Goal: Task Accomplishment & Management: Manage account settings

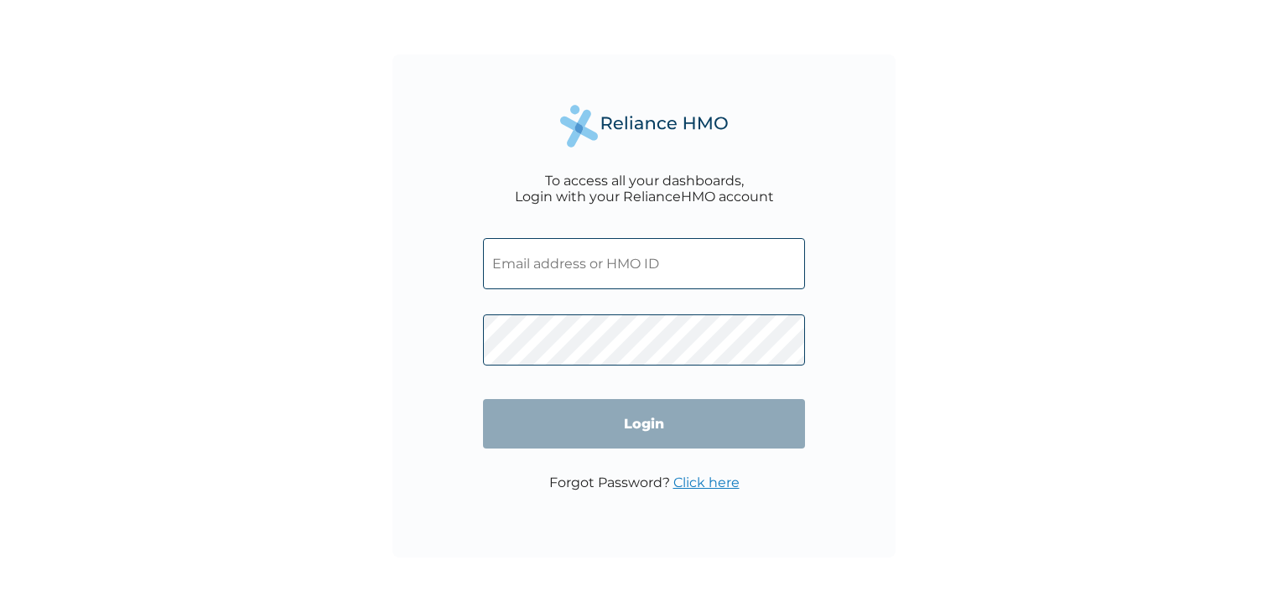
click at [554, 286] on input "text" at bounding box center [644, 263] width 322 height 51
type input "[EMAIL_ADDRESS][DOMAIN_NAME]"
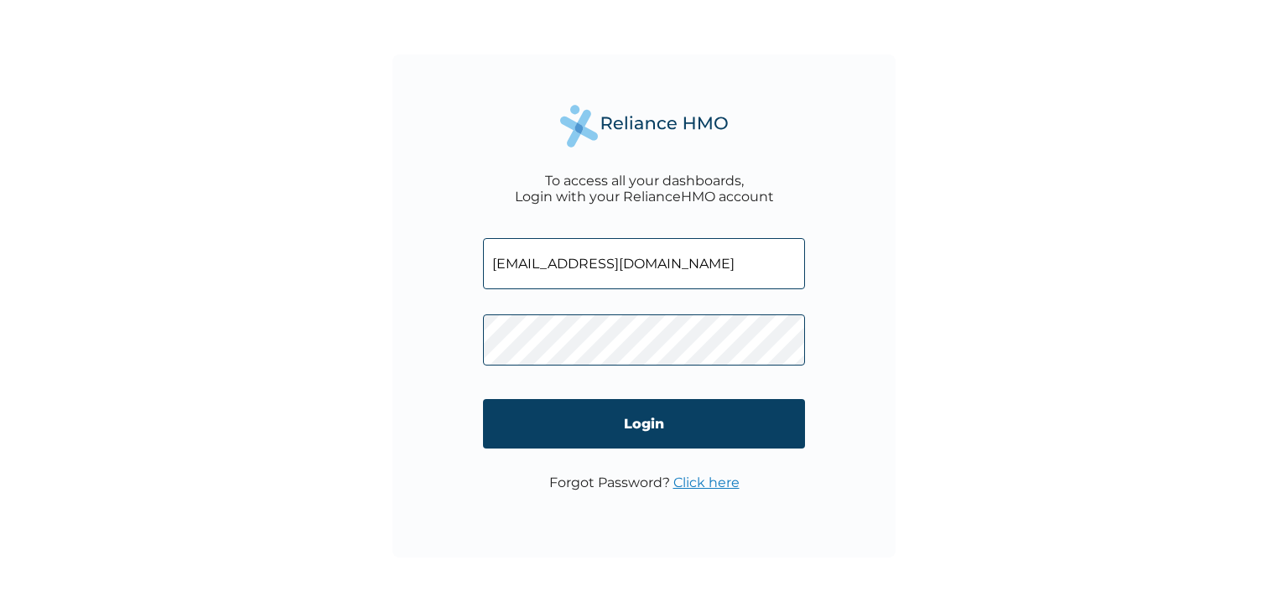
click input "Login" at bounding box center [644, 423] width 322 height 49
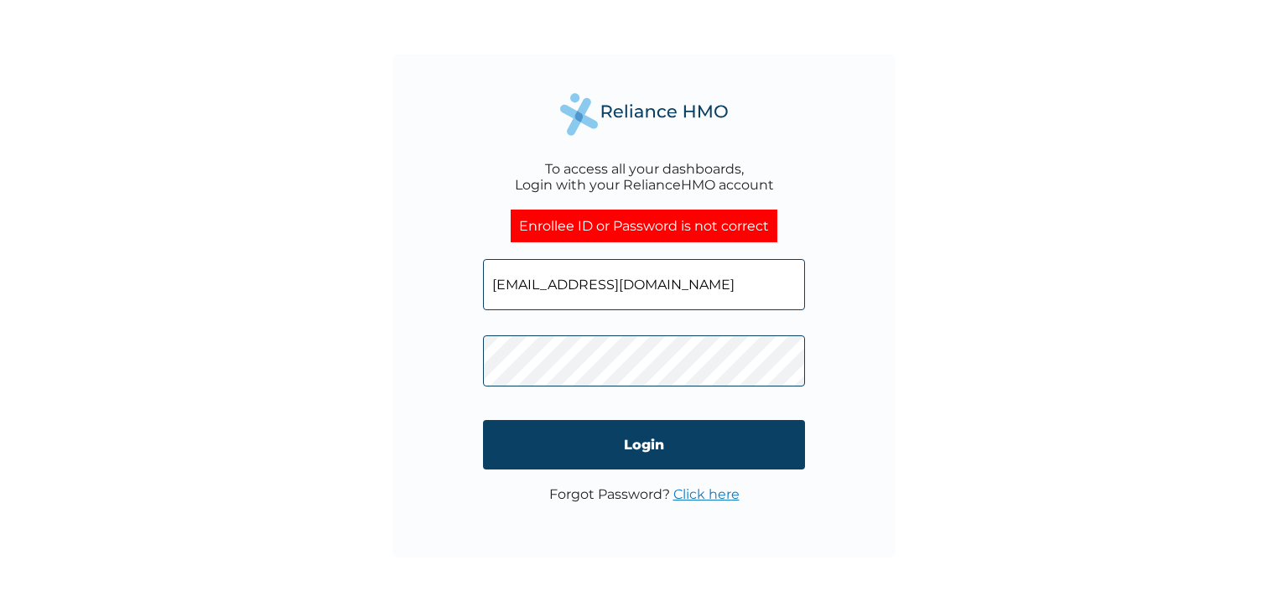
click input "Login" at bounding box center [644, 444] width 322 height 49
click at [744, 277] on input "[EMAIL_ADDRESS][DOMAIN_NAME]" at bounding box center [644, 284] width 322 height 51
type input "ABP/10371/A"
click input "Login" at bounding box center [644, 444] width 322 height 49
click at [741, 277] on input "ABP/10371/A" at bounding box center [644, 284] width 322 height 51
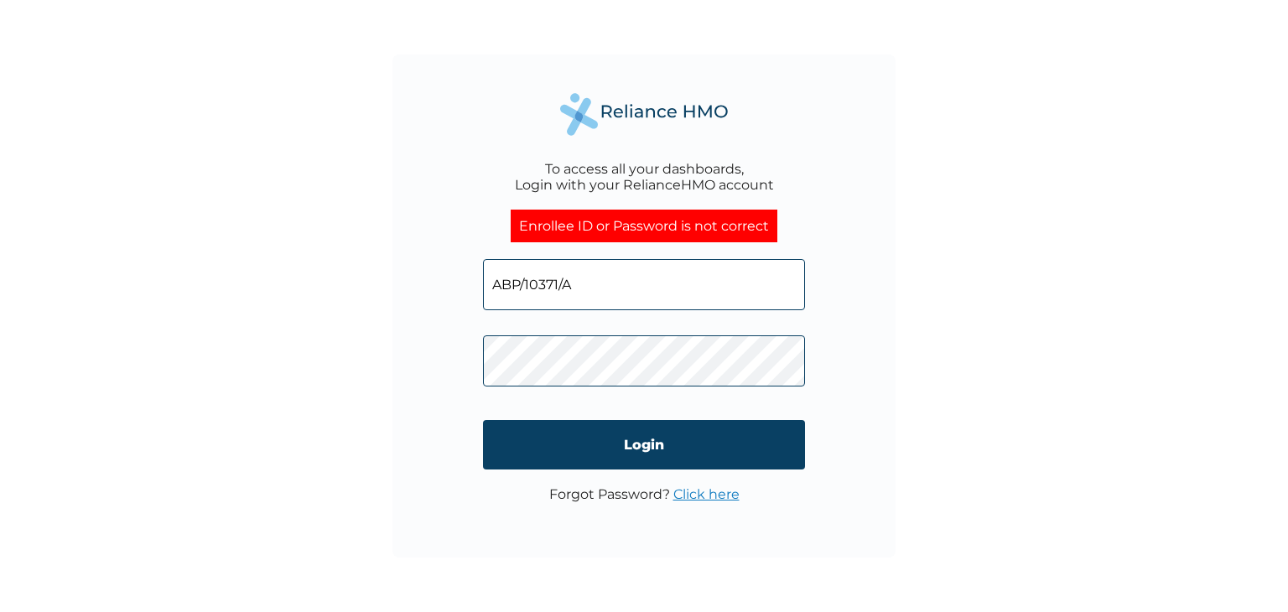
click at [544, 282] on input "ABP/10371/A" at bounding box center [644, 284] width 322 height 51
type input "ABP/103471/A"
click input "Login" at bounding box center [644, 444] width 322 height 49
drag, startPoint x: 642, startPoint y: 293, endPoint x: 463, endPoint y: 293, distance: 179.4
click at [463, 293] on div "To access all your dashboards, Login with your RelianceHMO account Enrollee ID …" at bounding box center [643, 305] width 503 height 503
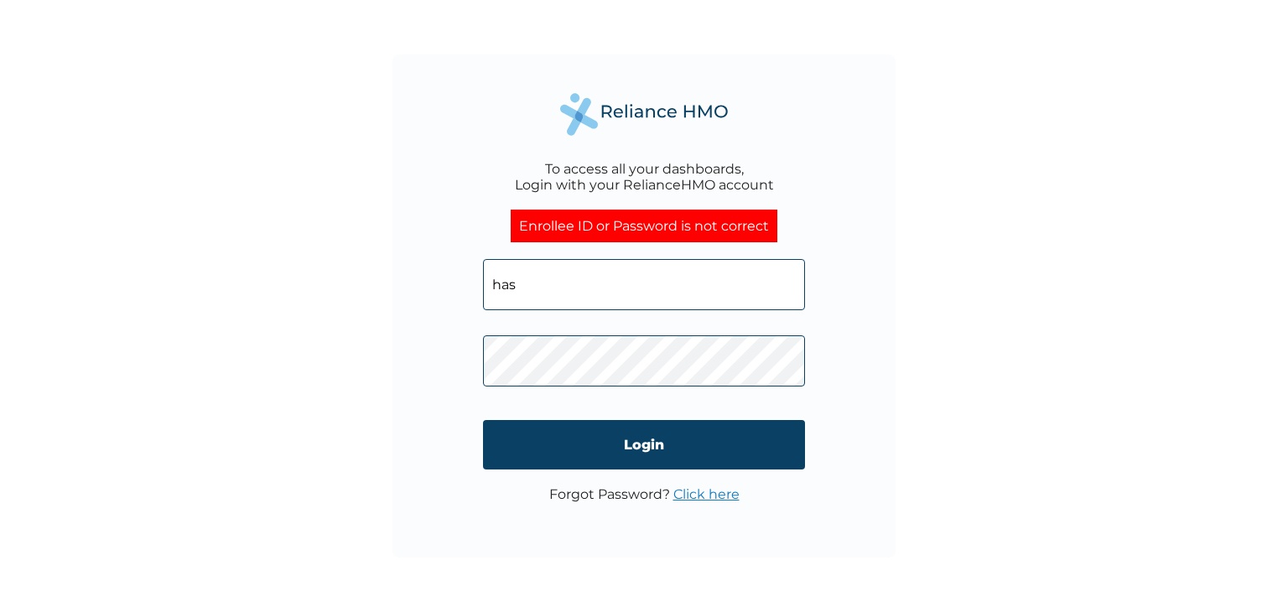
type input "[EMAIL_ADDRESS][DOMAIN_NAME]"
click input "Login" at bounding box center [644, 444] width 322 height 49
click at [467, 360] on div "To access all your dashboards, Login with your RelianceHMO account Enrollee ID …" at bounding box center [643, 305] width 503 height 503
click input "Login" at bounding box center [644, 444] width 322 height 49
click at [480, 376] on div "To access all your dashboards, Login with your RelianceHMO account Enrollee ID …" at bounding box center [643, 305] width 503 height 503
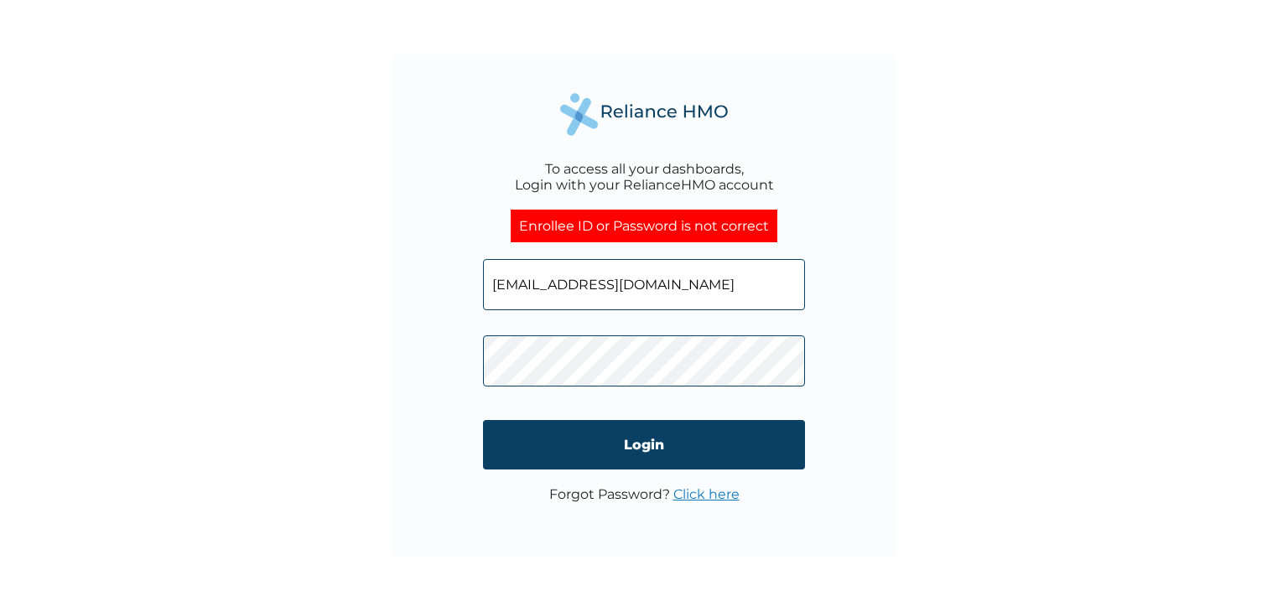
click input "Login" at bounding box center [644, 444] width 322 height 49
drag, startPoint x: 712, startPoint y: 282, endPoint x: 486, endPoint y: 296, distance: 225.9
click at [486, 296] on input "[EMAIL_ADDRESS][DOMAIN_NAME]" at bounding box center [644, 284] width 322 height 51
type input "ABP/10371/A"
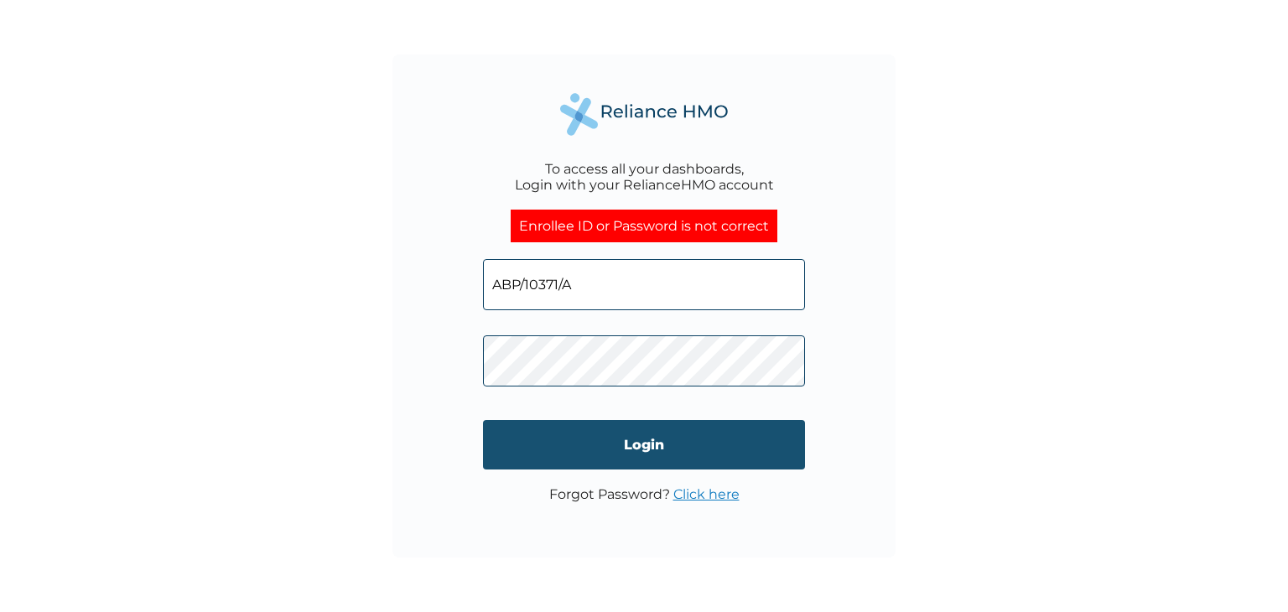
click at [560, 443] on input "Login" at bounding box center [644, 444] width 322 height 49
